Goal: Check status: Check status

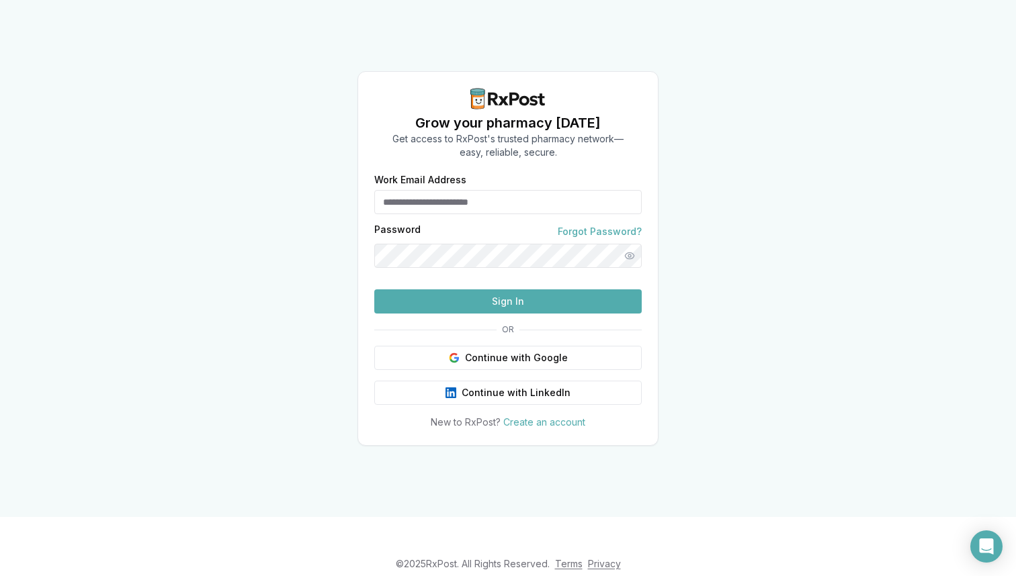
type input "**********"
click at [507, 314] on button "Sign In" at bounding box center [507, 301] width 267 height 24
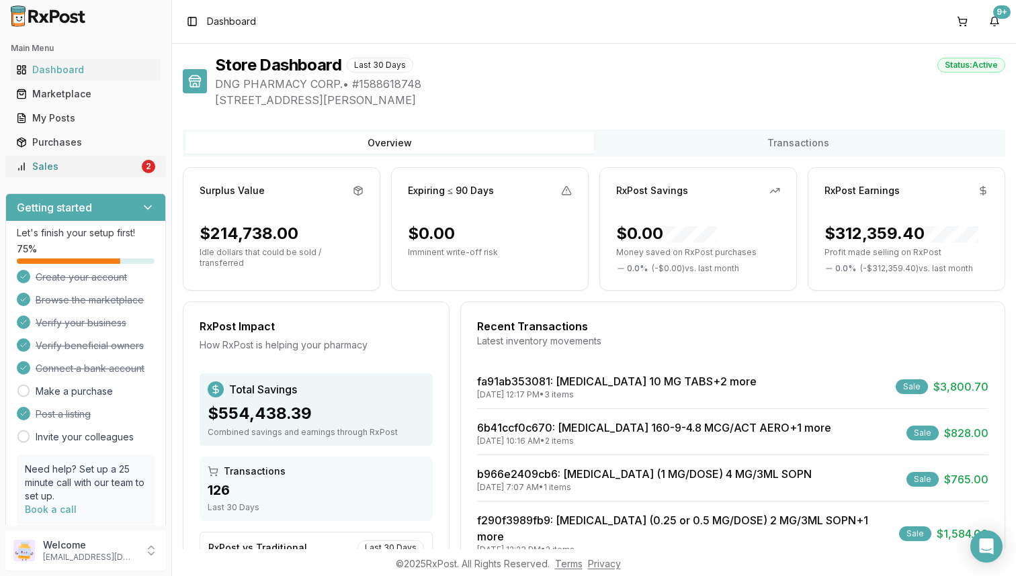
click at [63, 165] on div "Sales" at bounding box center [77, 166] width 123 height 13
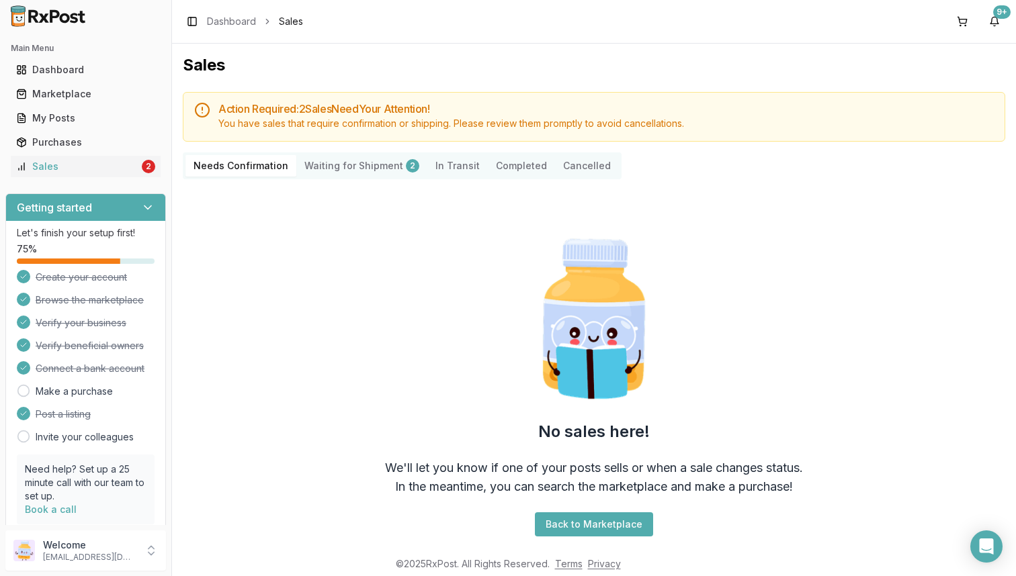
click at [363, 164] on Shipment "Waiting for Shipment 2" at bounding box center [361, 165] width 131 height 21
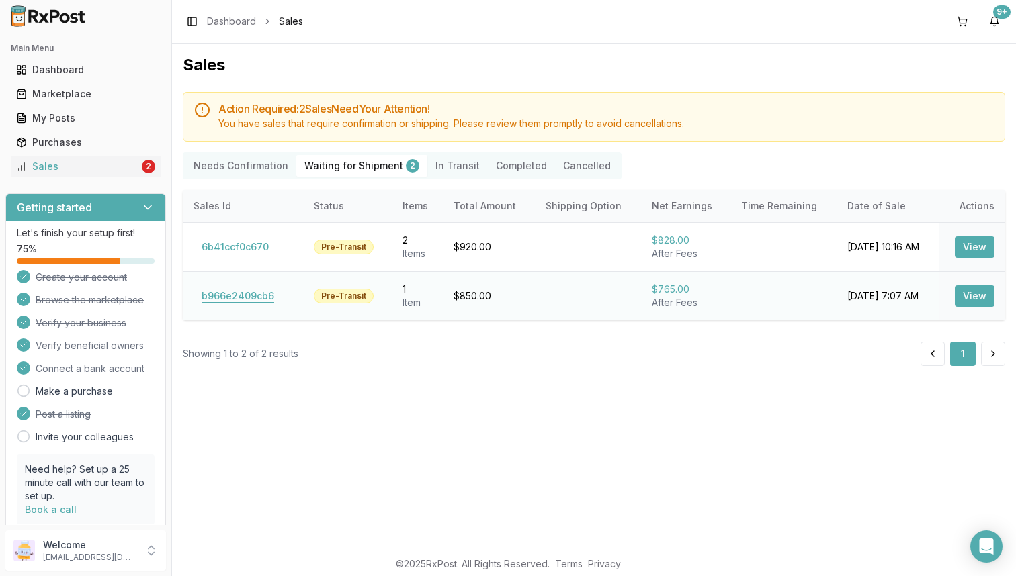
click at [201, 296] on button "b966e2409cb6" at bounding box center [237, 295] width 89 height 21
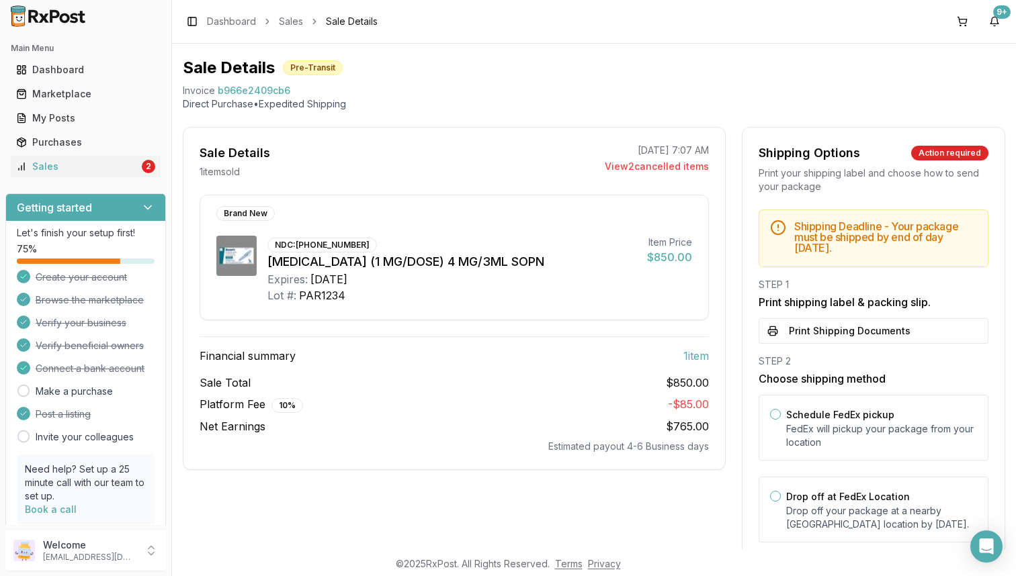
scroll to position [38, 0]
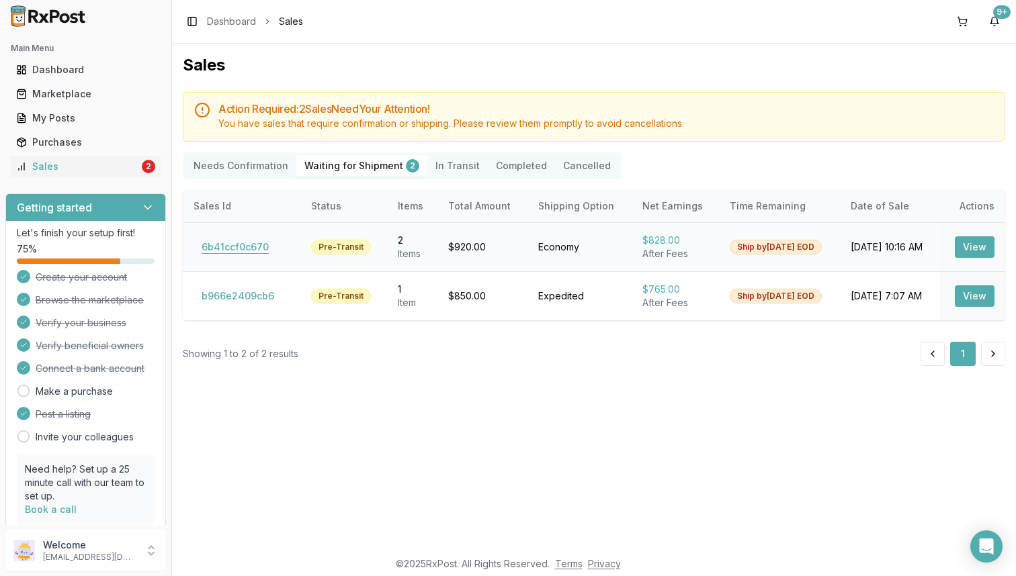
click at [253, 251] on button "6b41ccf0c670" at bounding box center [234, 246] width 83 height 21
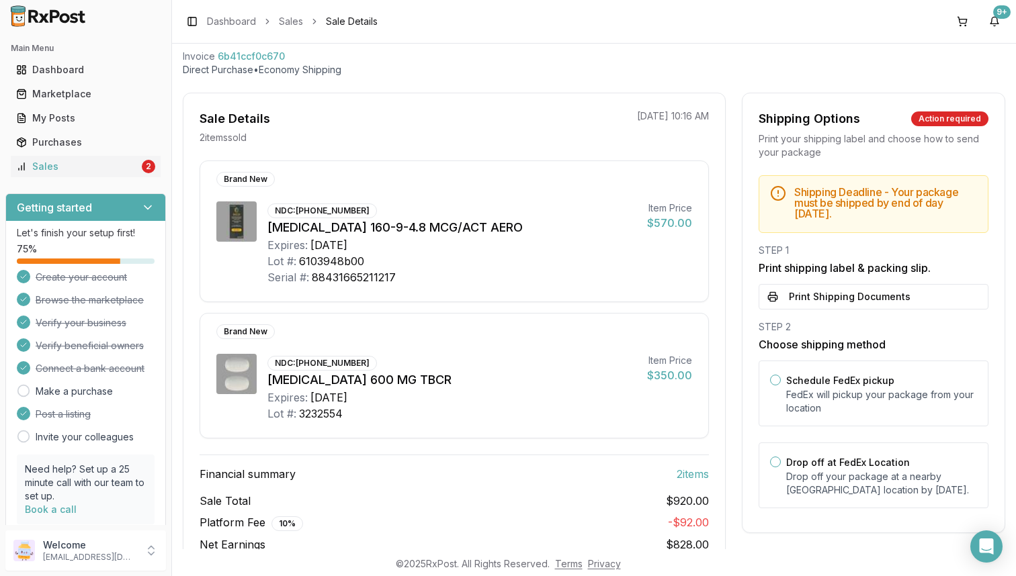
scroll to position [71, 0]
